Goal: Task Accomplishment & Management: Complete application form

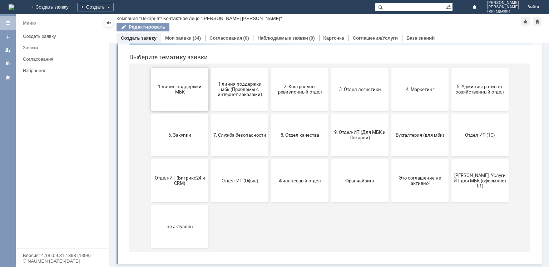
scroll to position [69, 0]
click at [238, 176] on button "Отдел-ИТ (Офис)" at bounding box center [239, 180] width 57 height 43
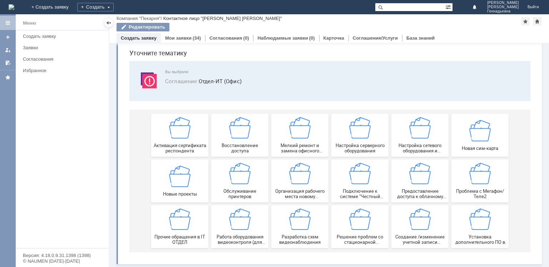
scroll to position [24, 0]
click at [174, 231] on div "Прочие обращения в IT ОТДЕЛ" at bounding box center [179, 227] width 53 height 36
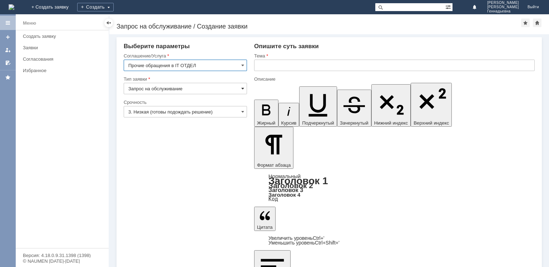
click at [242, 91] on span at bounding box center [242, 89] width 3 height 6
click at [240, 88] on input "Запрос на обслуживание" at bounding box center [185, 88] width 123 height 11
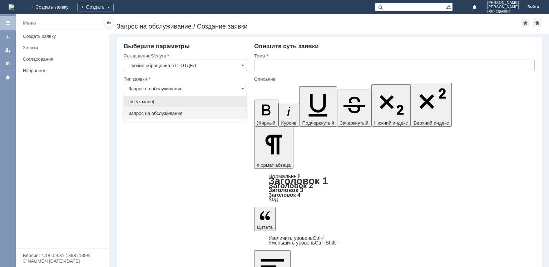
click at [230, 103] on span "[не указано]" at bounding box center [185, 102] width 114 height 6
type input "[не указано]"
click at [229, 114] on input "3. Низкая (готовы подождать решение)" at bounding box center [185, 111] width 123 height 11
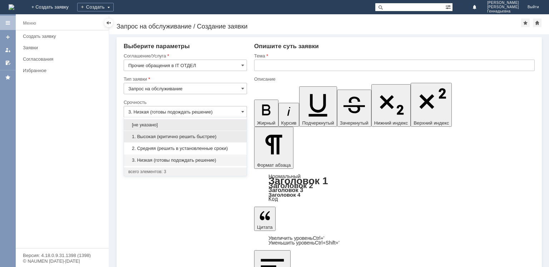
click at [219, 134] on span "1. Высокая (критично решить быстрее)" at bounding box center [185, 137] width 114 height 6
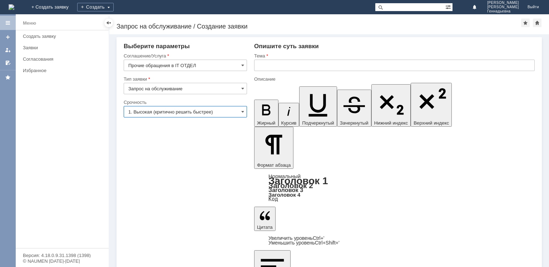
type input "1. Высокая (критично решить быстрее)"
click at [300, 60] on input "text" at bounding box center [394, 65] width 281 height 11
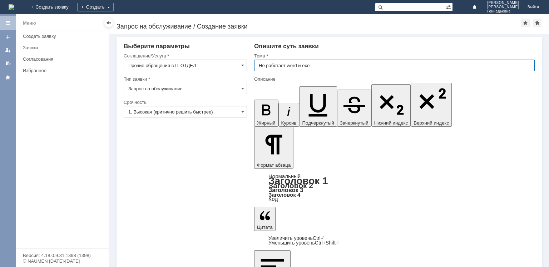
scroll to position [58, 0]
type input "Не работает word и exel"
